Goal: Navigation & Orientation: Find specific page/section

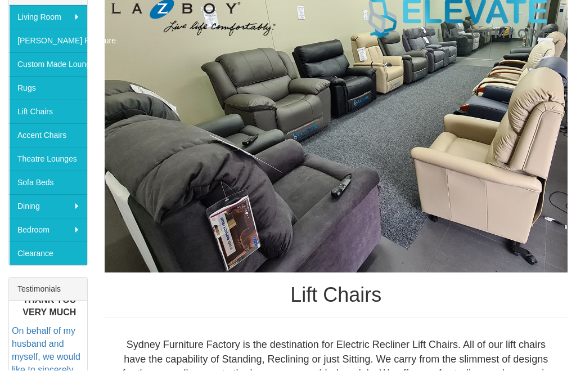
scroll to position [209, 0]
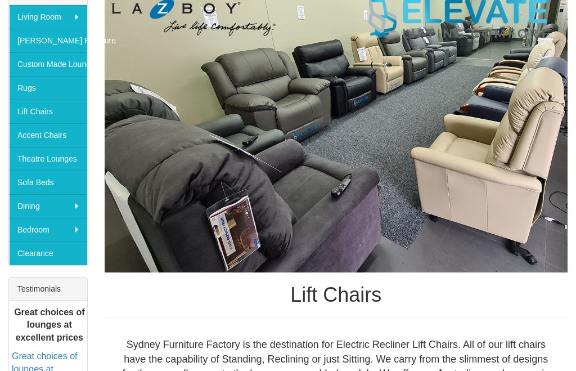
click at [63, 263] on link "Clearance" at bounding box center [48, 253] width 78 height 24
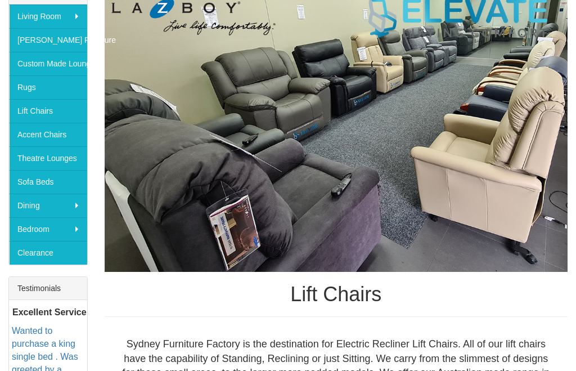
scroll to position [209, 0]
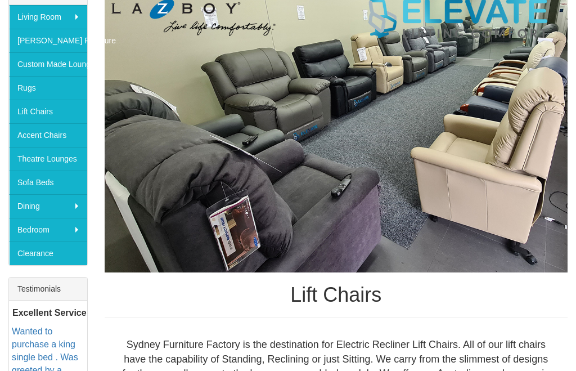
click at [57, 160] on link "Theatre Lounges" at bounding box center [48, 159] width 78 height 24
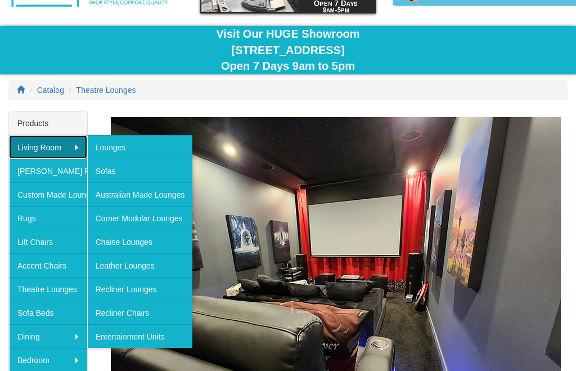
scroll to position [79, 0]
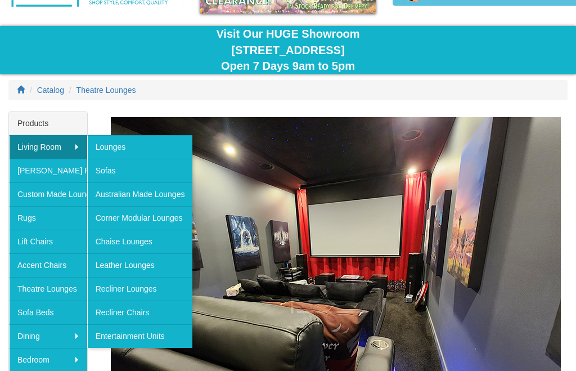
click at [151, 148] on link "Lounges" at bounding box center [140, 147] width 106 height 24
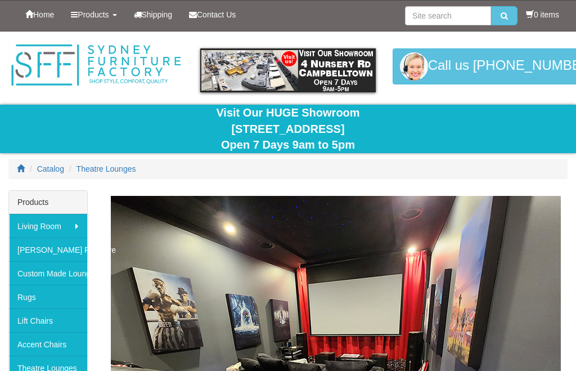
scroll to position [117, 0]
